Goal: Navigation & Orientation: Find specific page/section

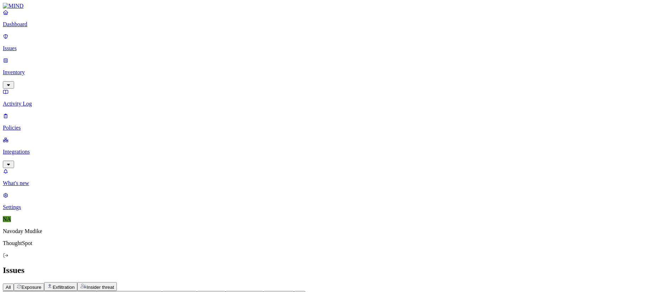
click at [34, 69] on p "Inventory" at bounding box center [330, 72] width 655 height 6
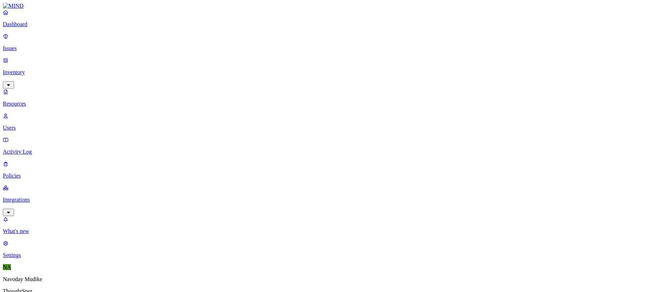
click at [34, 46] on p "Issues" at bounding box center [330, 48] width 655 height 6
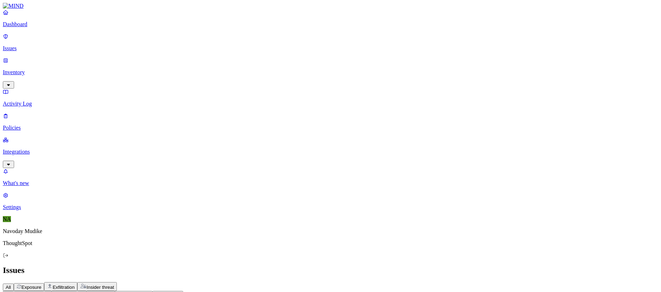
click at [75, 93] on nav "Dashboard Issues Inventory Activity Log Policies Integrations What's new 1 Sett…" at bounding box center [330, 109] width 655 height 201
click at [11, 162] on icon "button" at bounding box center [9, 164] width 6 height 5
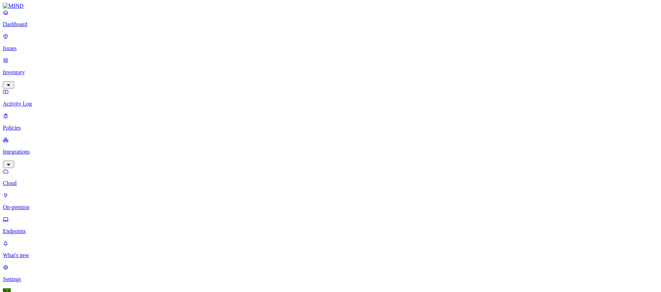
click at [35, 228] on p "Endpoints" at bounding box center [330, 231] width 655 height 6
